Goal: Navigation & Orientation: Find specific page/section

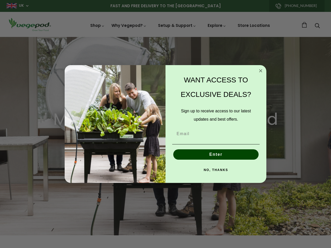
scroll to position [0, 942]
click at [165, 124] on div "WANT ACCESS TO EXCLUSIVE DEALS? Sign up to receive access to our latest updates…" at bounding box center [213, 124] width 96 height 108
click at [261, 71] on icon "Close dialog" at bounding box center [260, 71] width 3 height 3
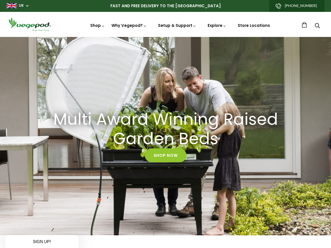
click at [216, 161] on button "Enter" at bounding box center [215, 166] width 85 height 10
click at [216, 177] on button "NO, THANKS" at bounding box center [215, 182] width 87 height 10
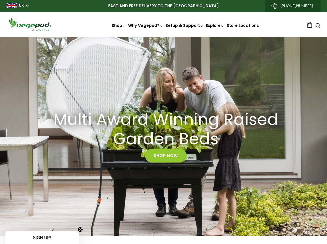
scroll to position [0, 1161]
